Goal: Information Seeking & Learning: Learn about a topic

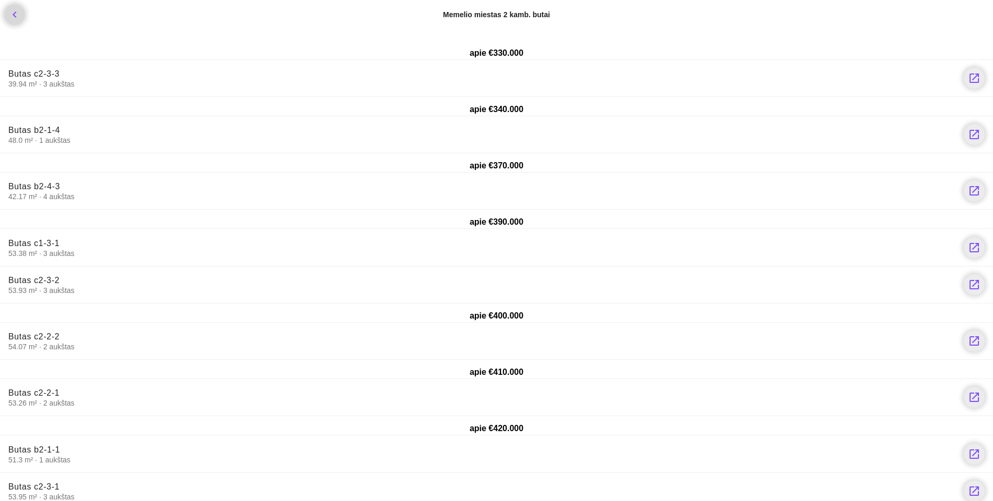
click at [15, 15] on icon "chevron_left" at bounding box center [14, 14] width 13 height 13
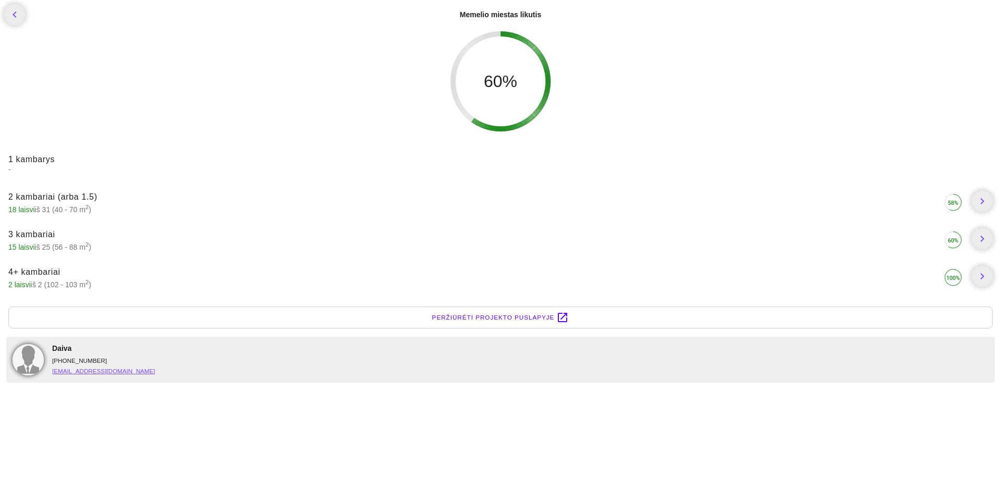
click at [28, 209] on span "18 laisvi" at bounding box center [21, 209] width 27 height 8
click at [983, 197] on icon "chevron_right" at bounding box center [982, 201] width 13 height 13
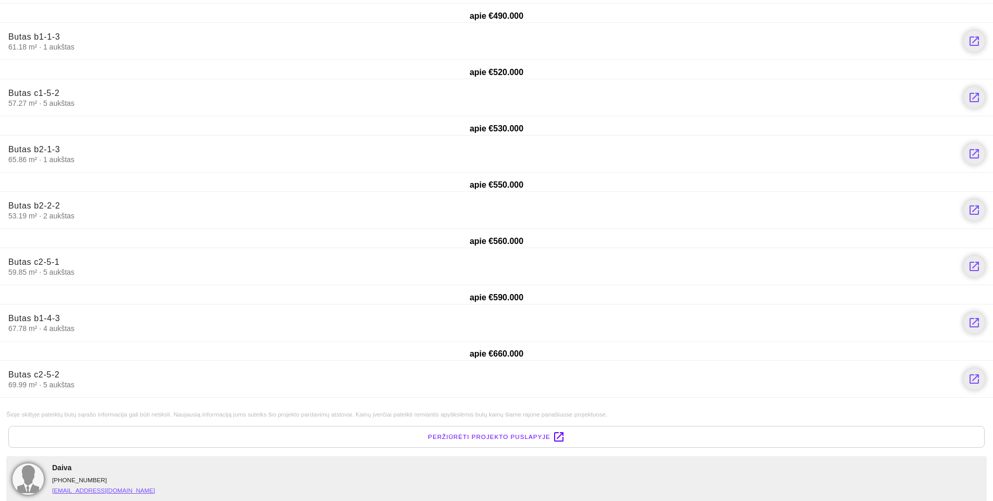
scroll to position [620, 0]
click at [973, 324] on icon "launch" at bounding box center [974, 321] width 13 height 13
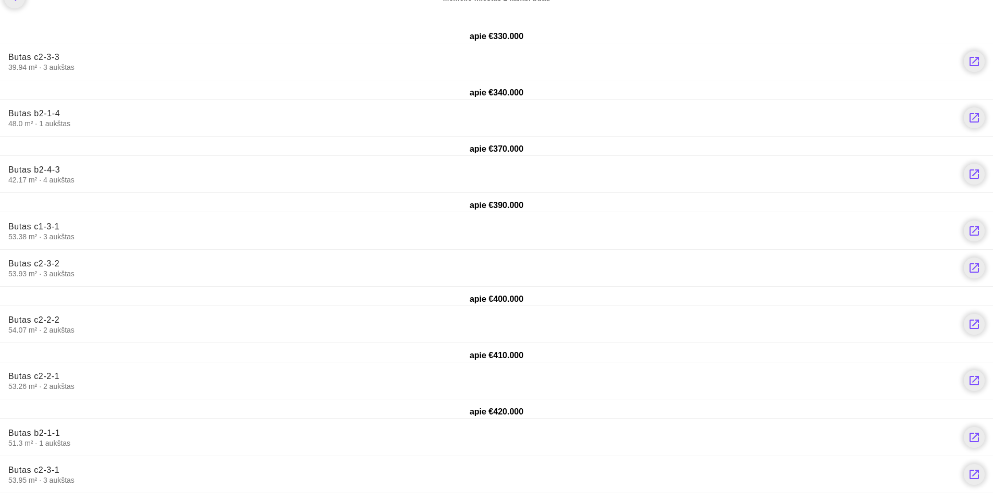
scroll to position [0, 0]
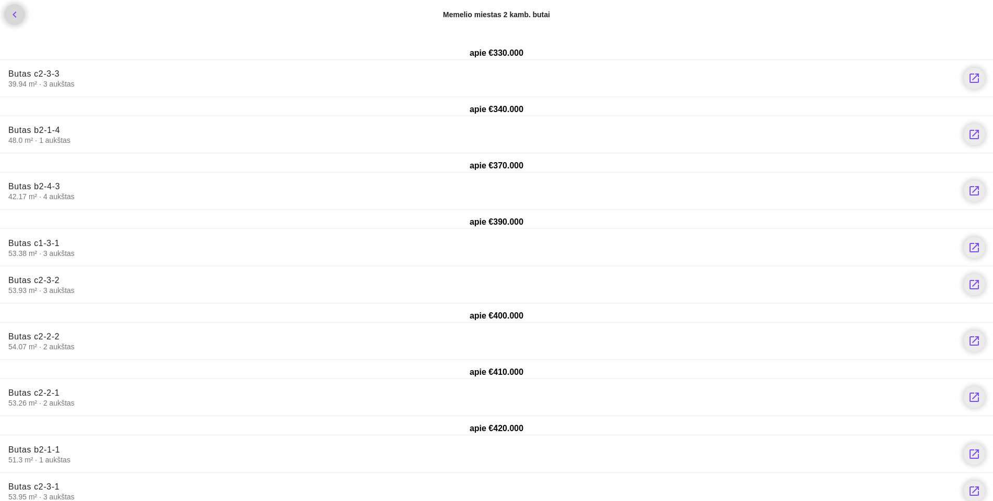
click at [11, 13] on icon "chevron_left" at bounding box center [14, 14] width 13 height 13
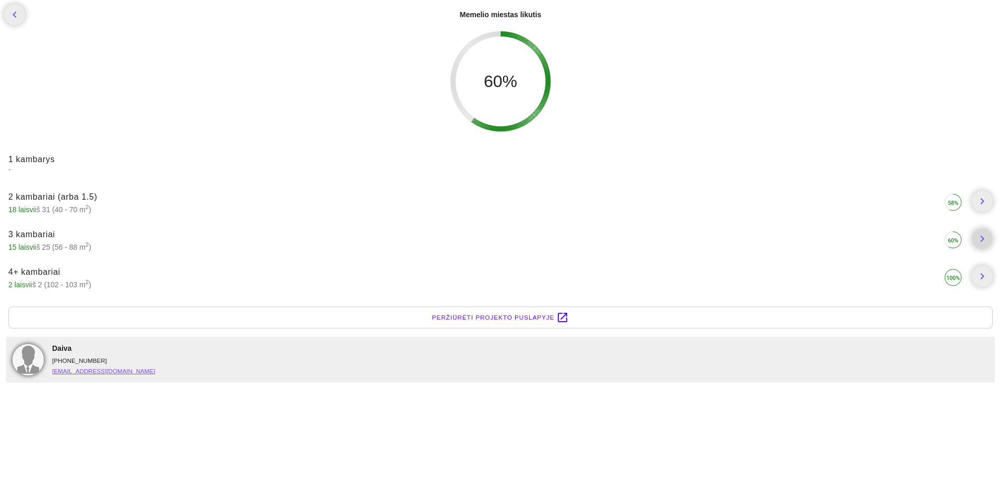
click at [979, 238] on icon "chevron_right" at bounding box center [982, 239] width 13 height 13
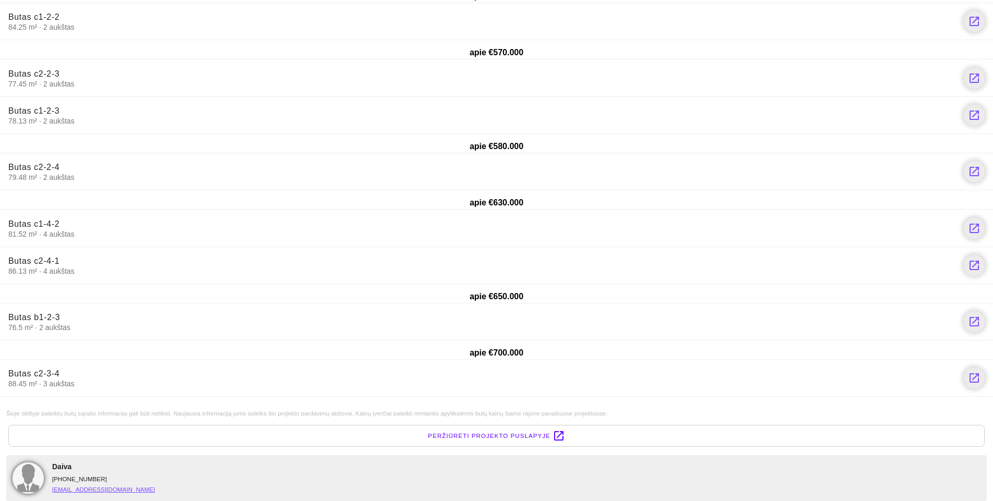
scroll to position [153, 0]
